Goal: Check status: Check status

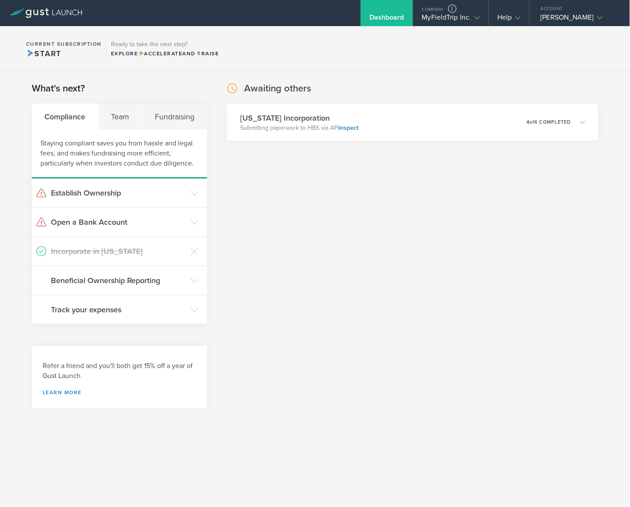
click at [442, 371] on div "Awaiting others [US_STATE] Incorporation Submitting paperwork to HBS via API in…" at bounding box center [412, 249] width 371 height 335
click at [339, 127] on link "inspect" at bounding box center [348, 127] width 20 height 7
